Goal: Register for event/course

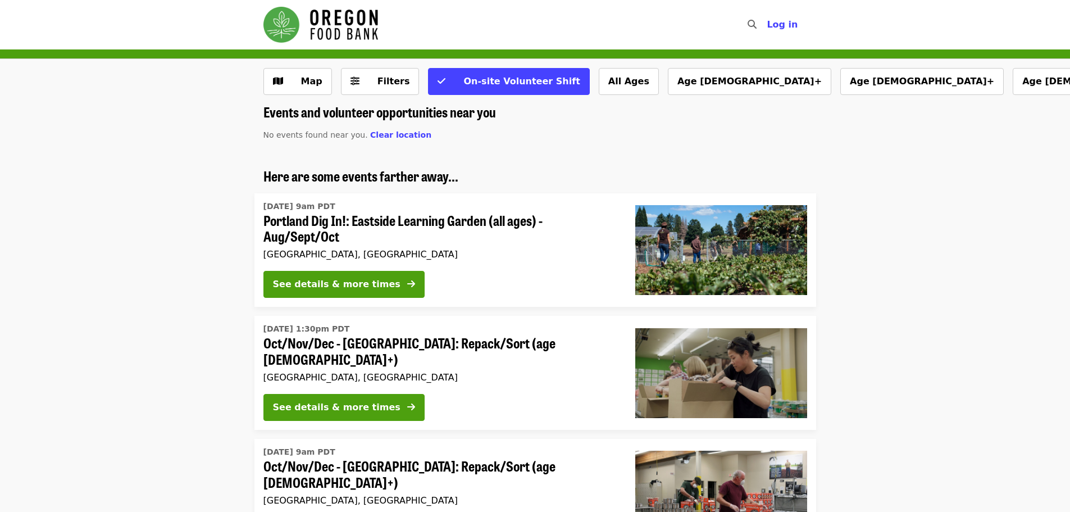
scroll to position [56, 0]
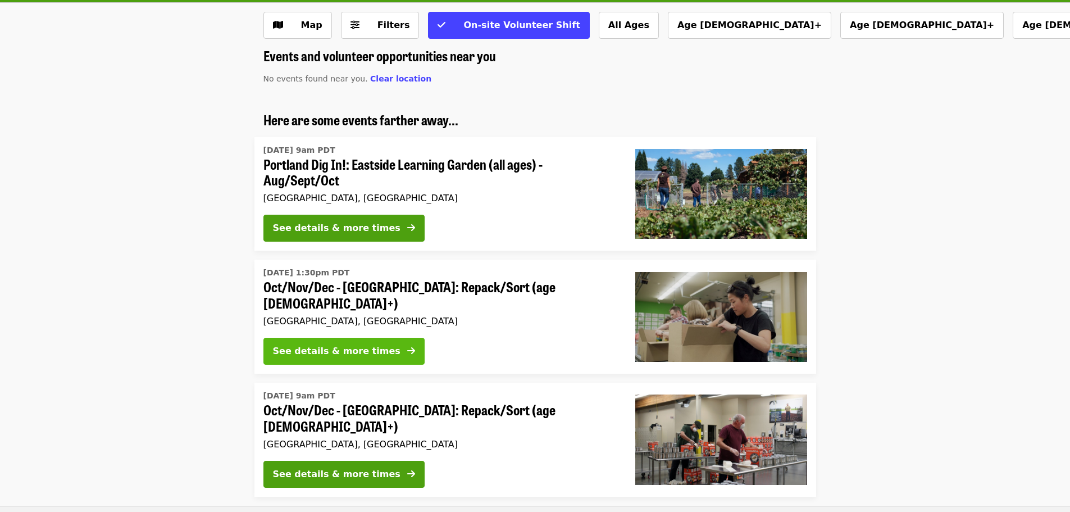
click at [325, 348] on div "See details & more times" at bounding box center [337, 350] width 128 height 13
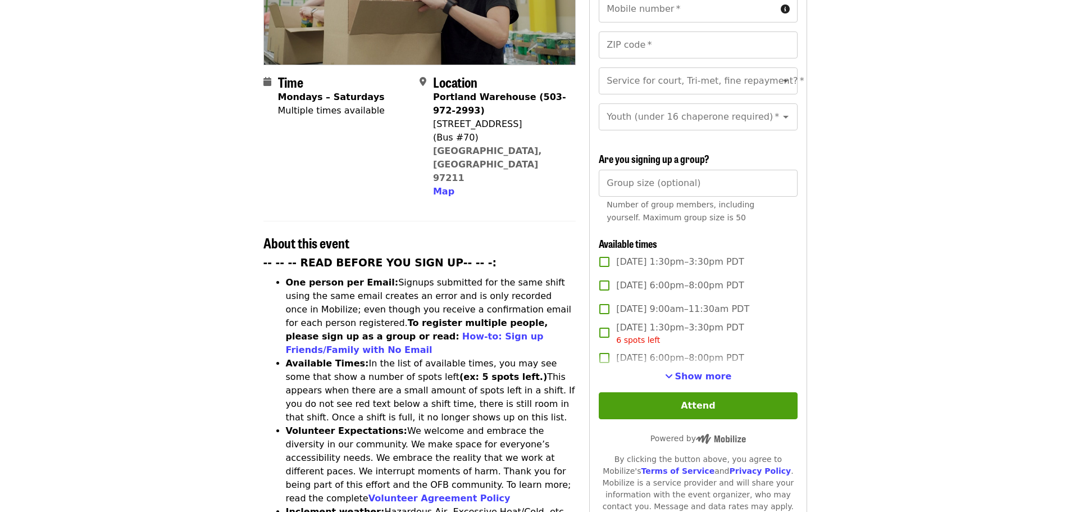
scroll to position [281, 0]
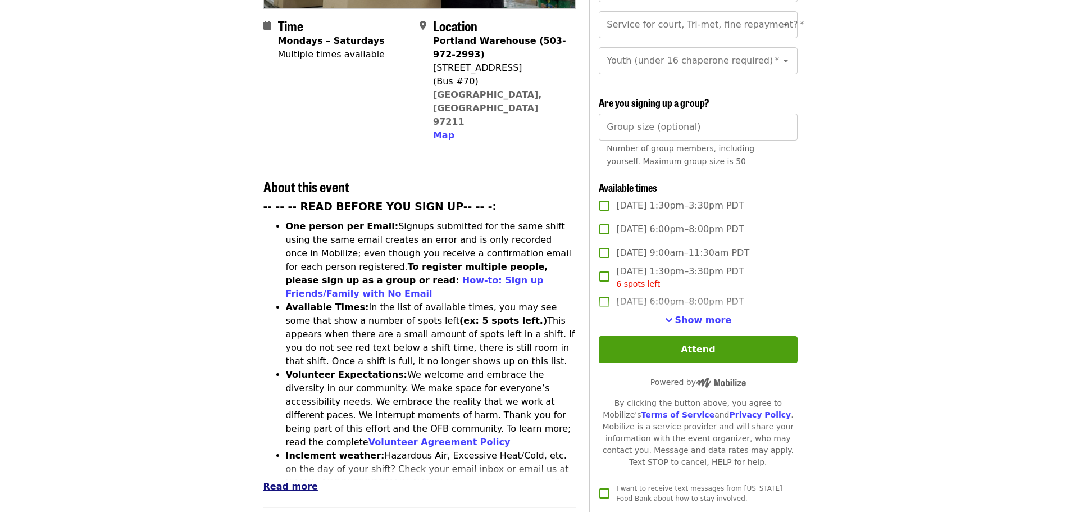
click at [289, 481] on span "Read more" at bounding box center [291, 486] width 55 height 11
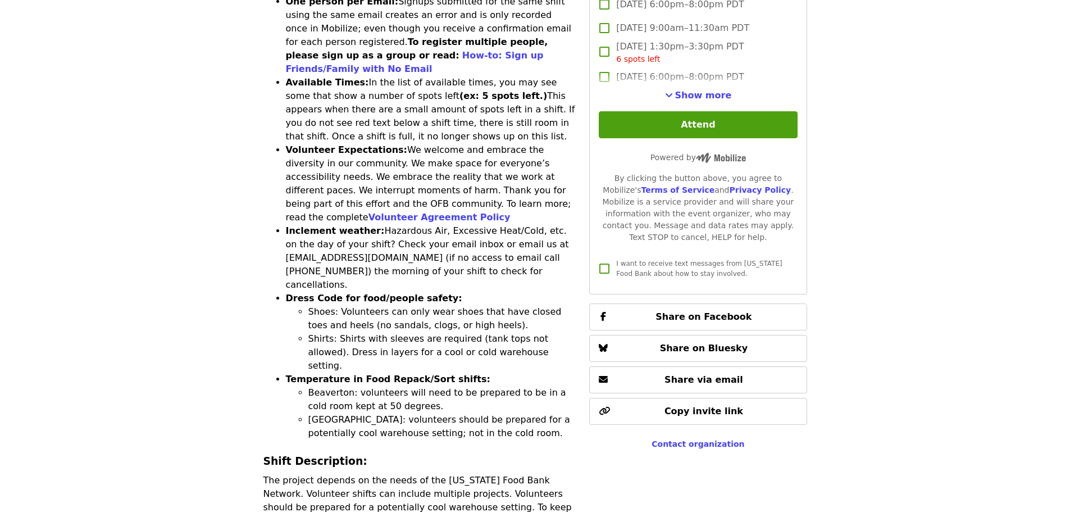
scroll to position [225, 0]
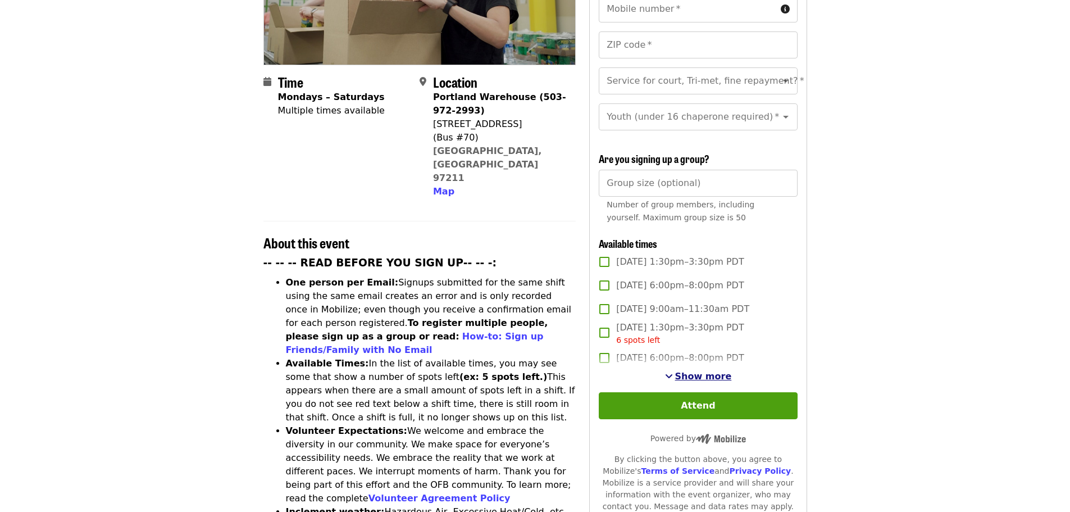
click at [712, 371] on span "Show more" at bounding box center [703, 376] width 57 height 11
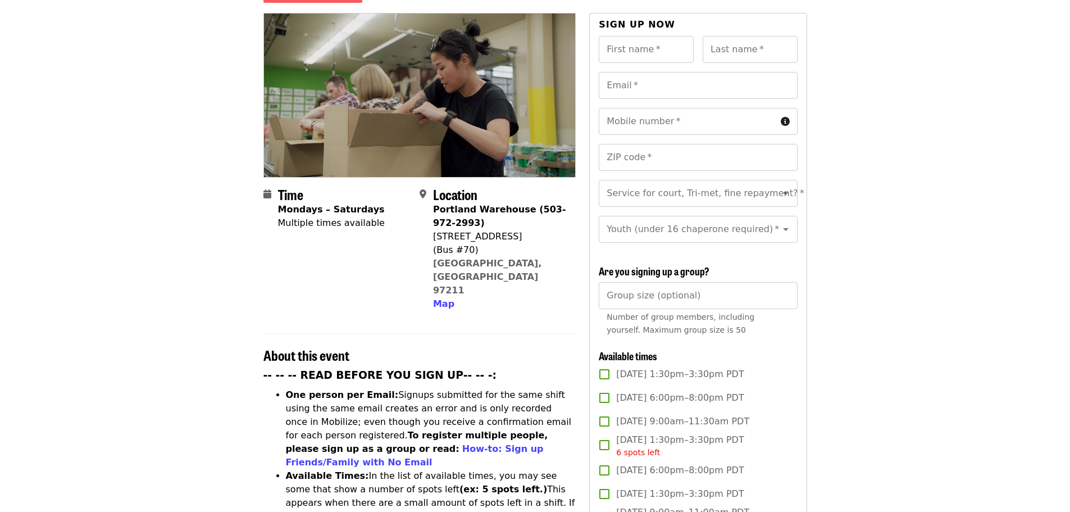
scroll to position [281, 0]
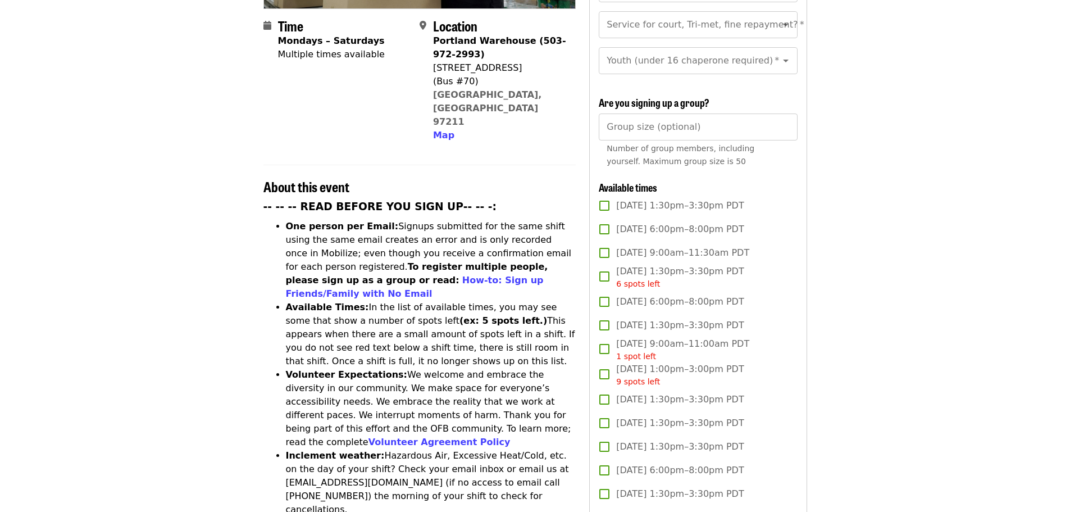
scroll to position [56, 0]
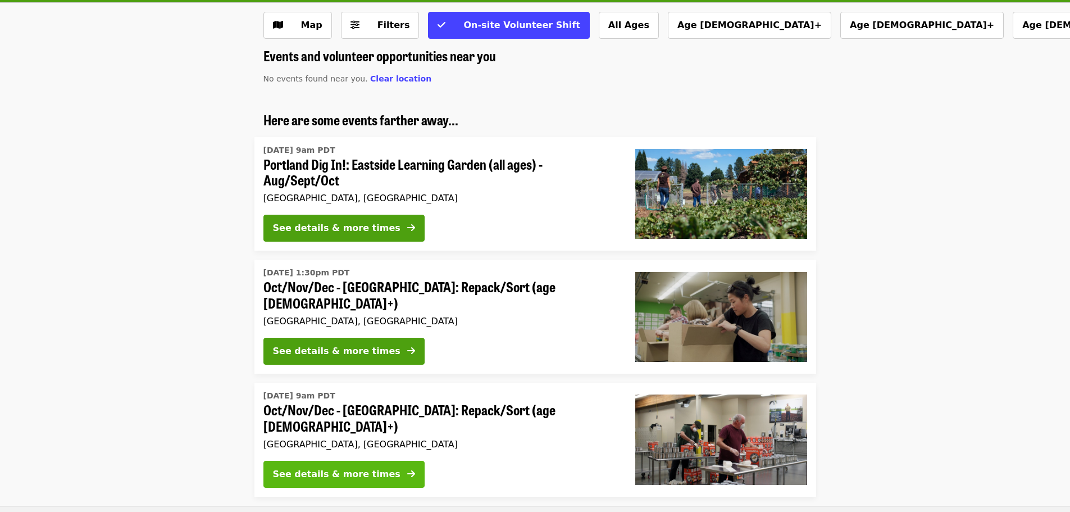
click at [327, 468] on div "See details & more times" at bounding box center [337, 474] width 128 height 13
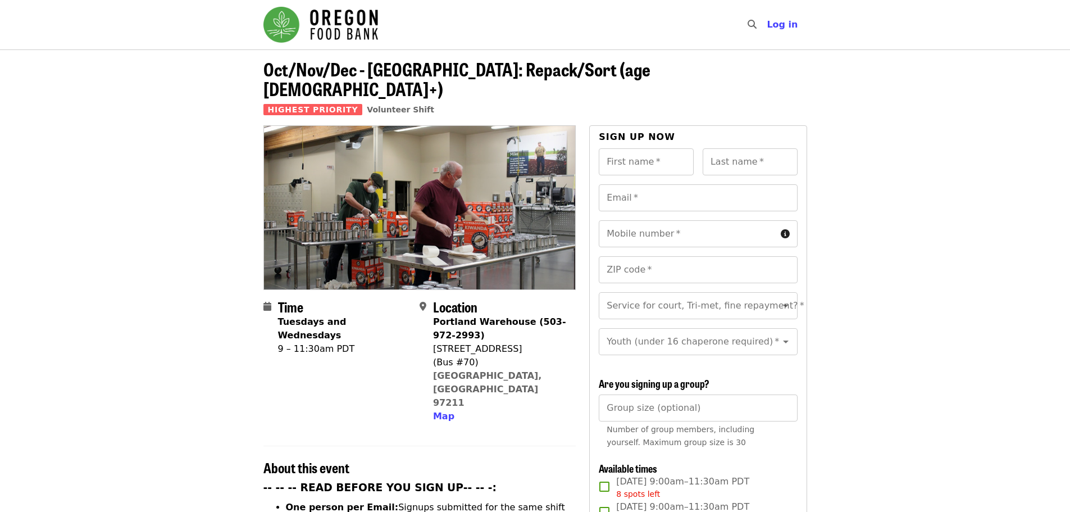
scroll to position [169, 0]
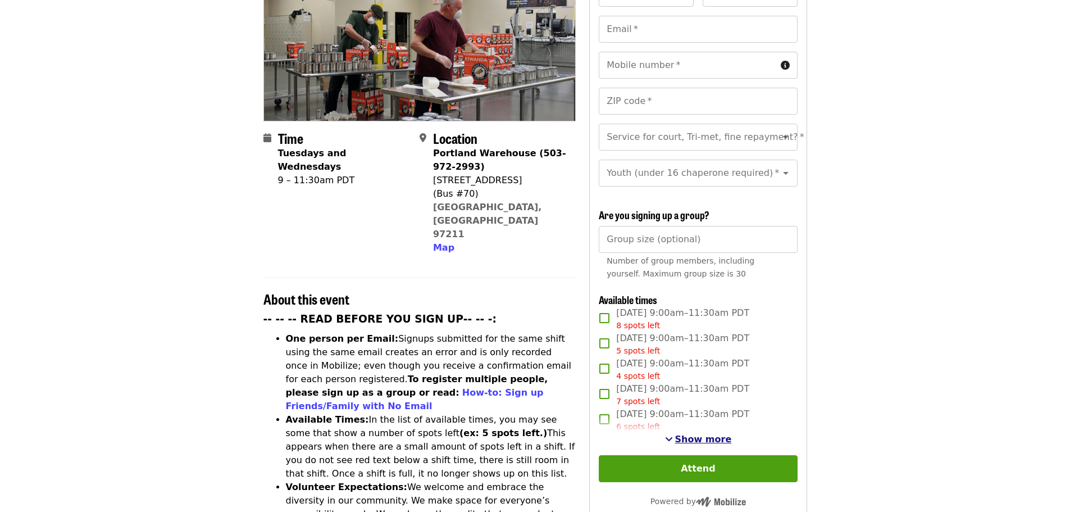
click at [704, 434] on span "Show more" at bounding box center [703, 439] width 57 height 11
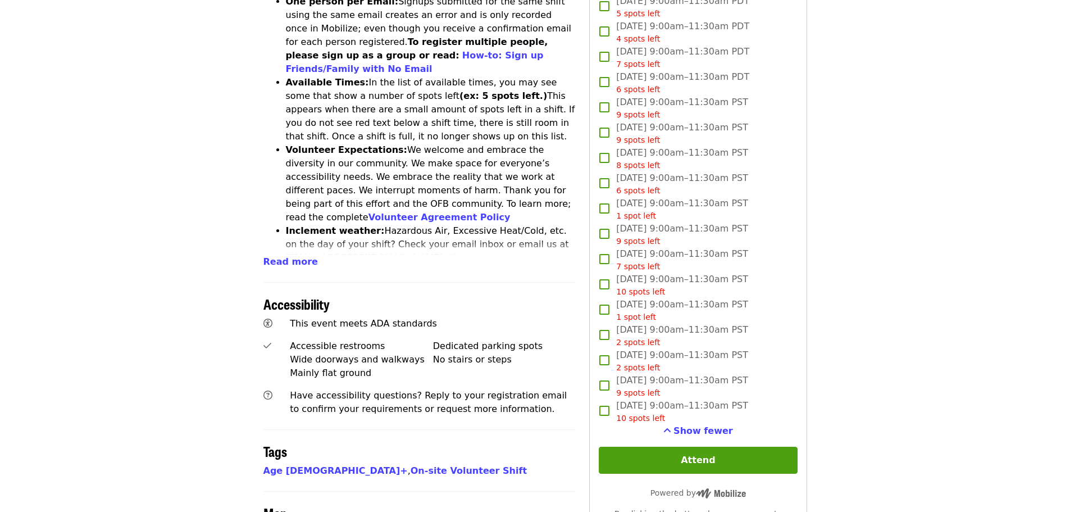
scroll to position [674, 0]
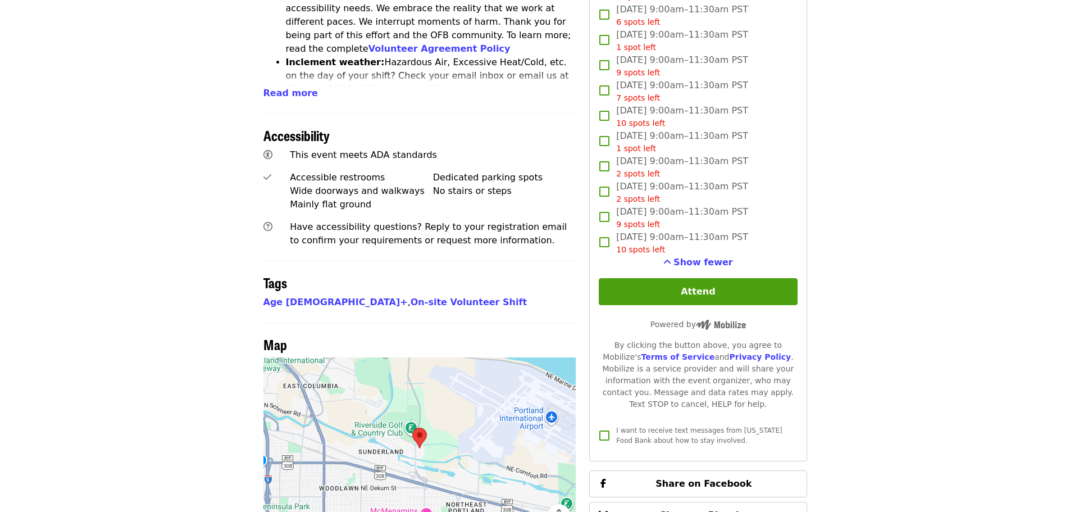
scroll to position [56, 0]
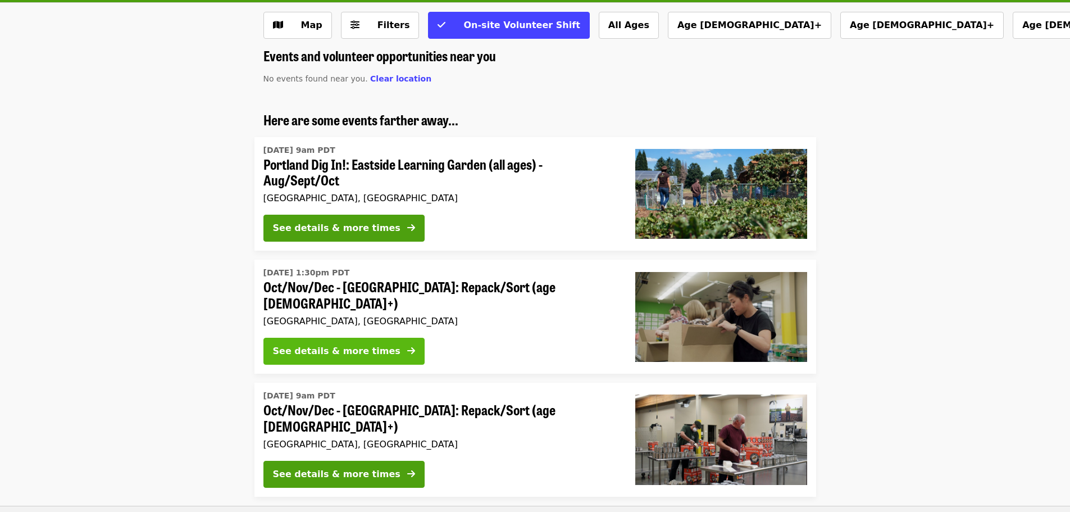
click at [341, 344] on div "See details & more times" at bounding box center [337, 350] width 128 height 13
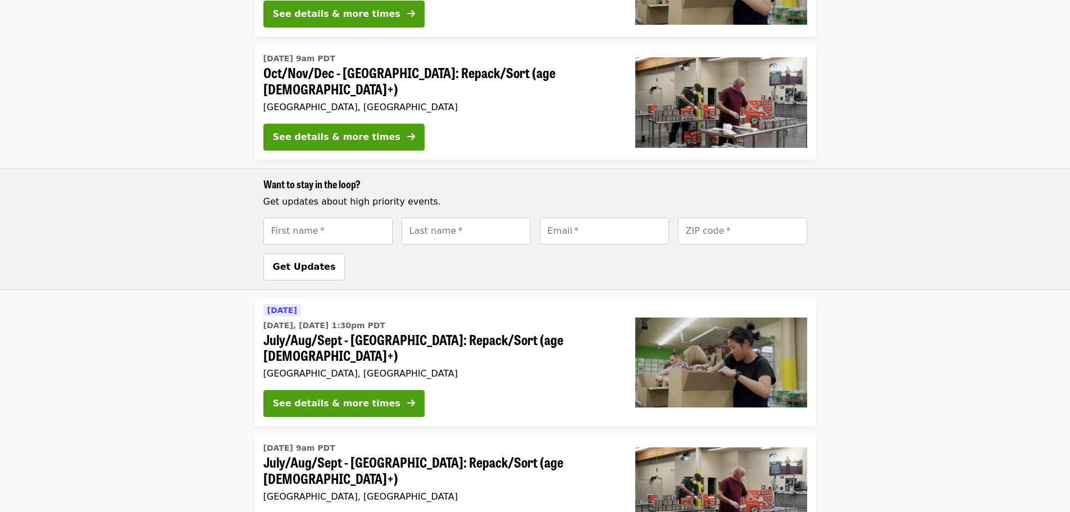
scroll to position [506, 0]
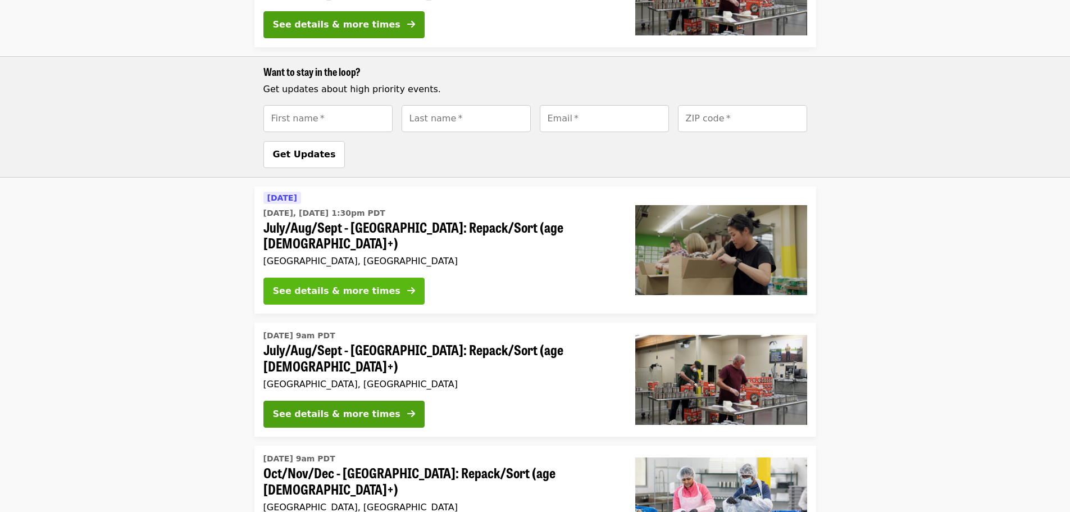
click at [366, 284] on div "See details & more times" at bounding box center [337, 290] width 128 height 13
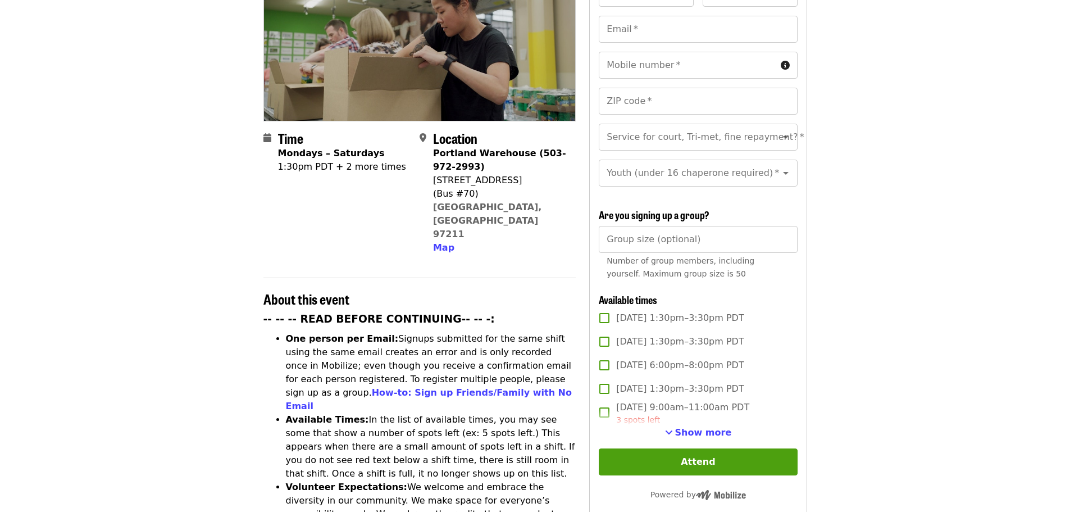
scroll to position [225, 0]
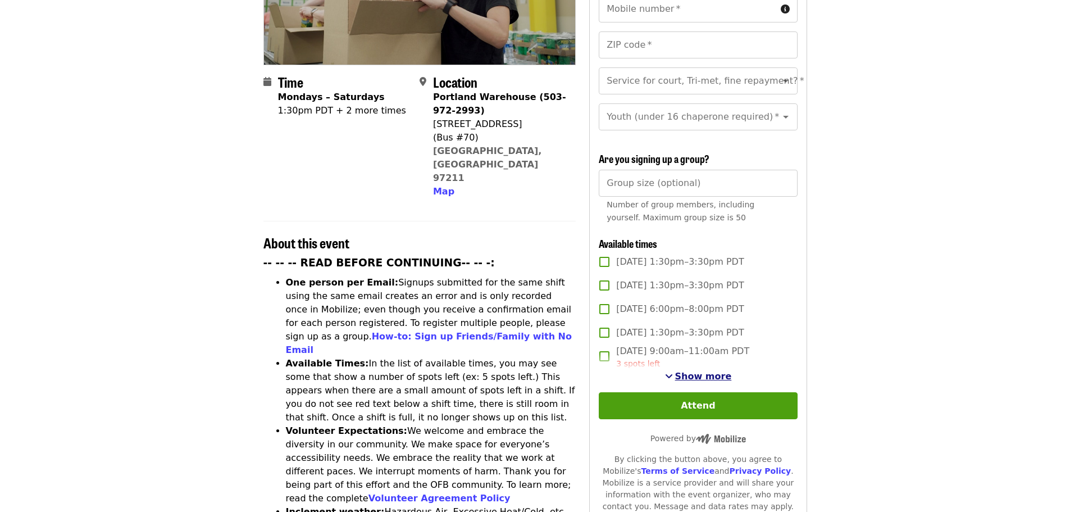
click at [713, 373] on span "Show more" at bounding box center [703, 376] width 57 height 11
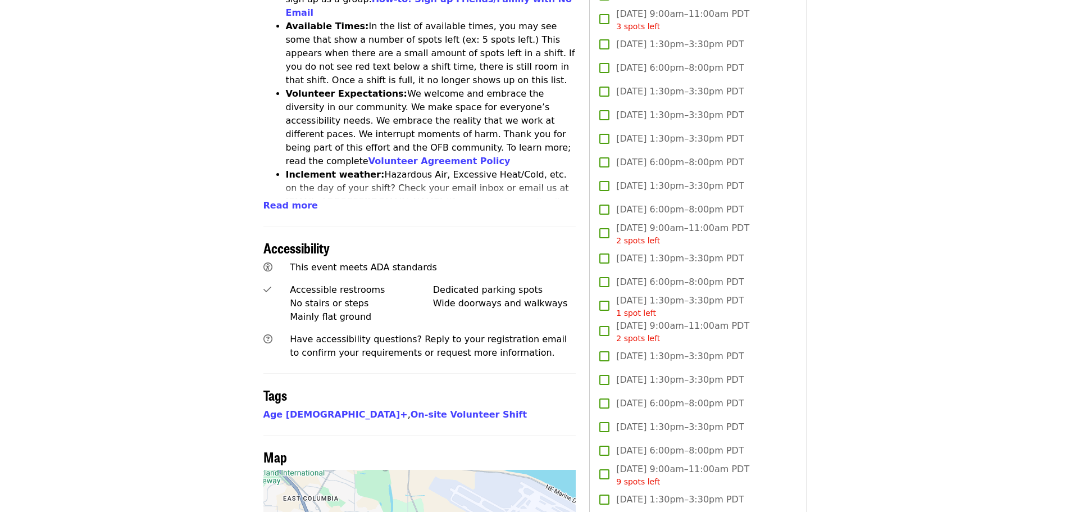
scroll to position [450, 0]
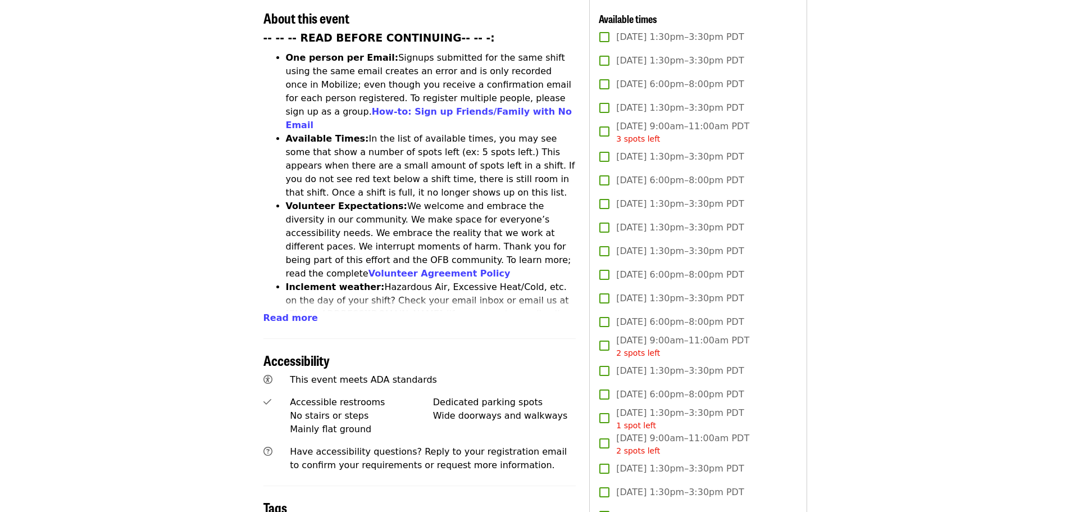
click at [891, 371] on article "July/Aug/Sept - [GEOGRAPHIC_DATA]: Repack/Sort (age [DEMOGRAPHIC_DATA]+) Highes…" at bounding box center [535, 443] width 1070 height 1687
